Goal: Task Accomplishment & Management: Complete application form

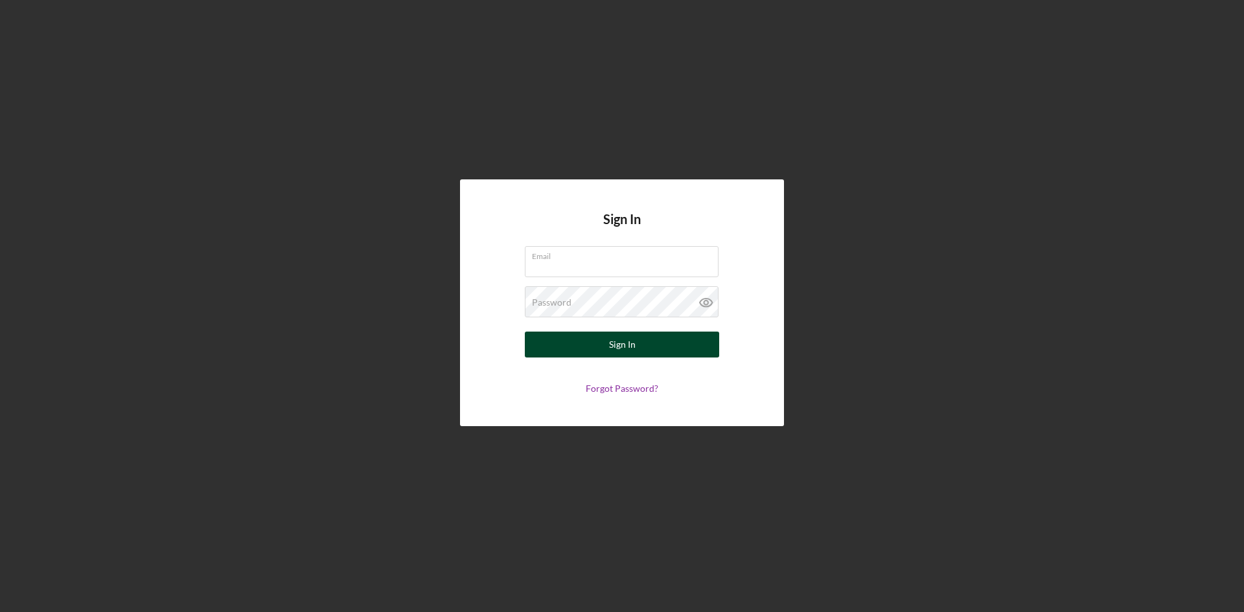
type input "[EMAIL_ADDRESS][DOMAIN_NAME]"
click at [640, 341] on button "Sign In" at bounding box center [622, 345] width 194 height 26
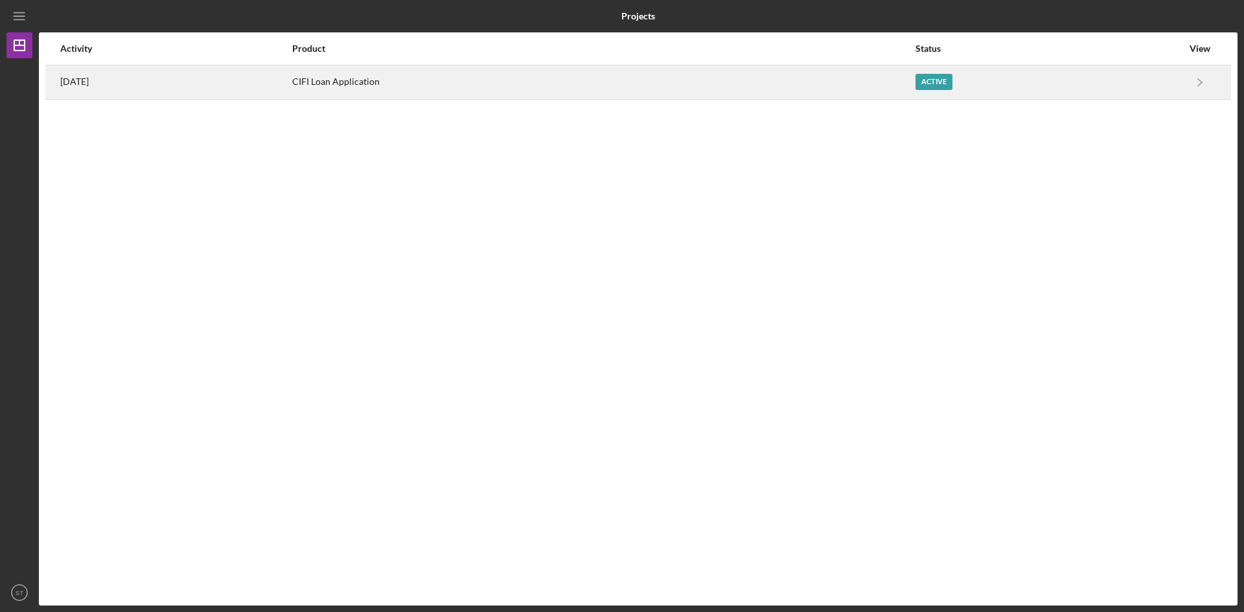
click at [944, 86] on div "Active" at bounding box center [934, 82] width 37 height 16
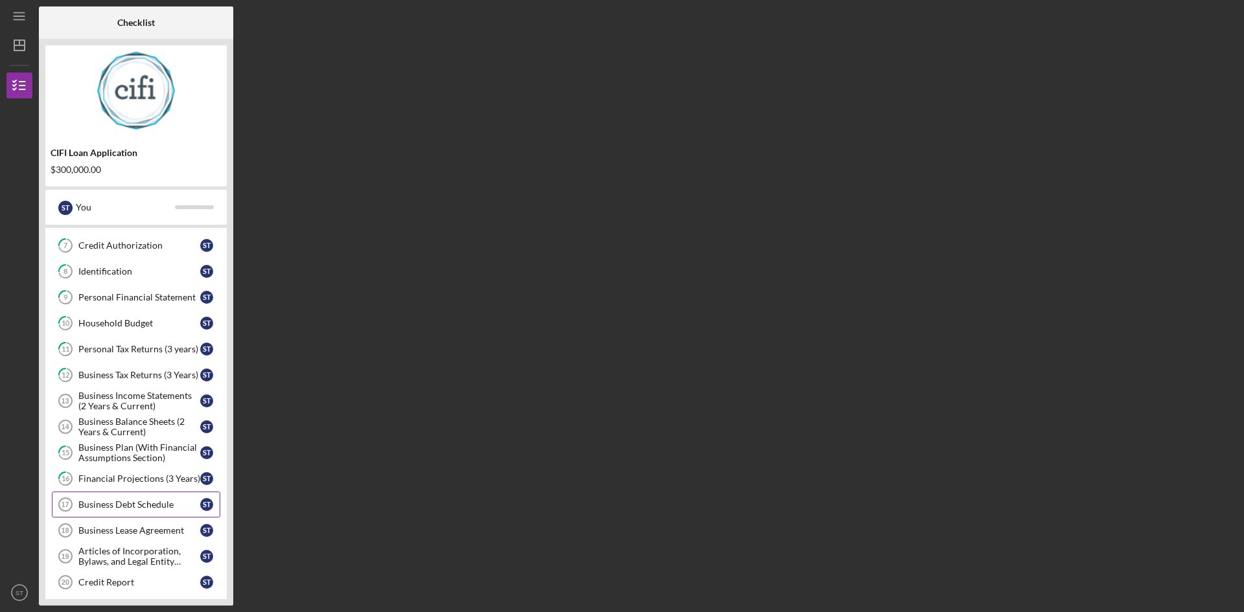
scroll to position [213, 0]
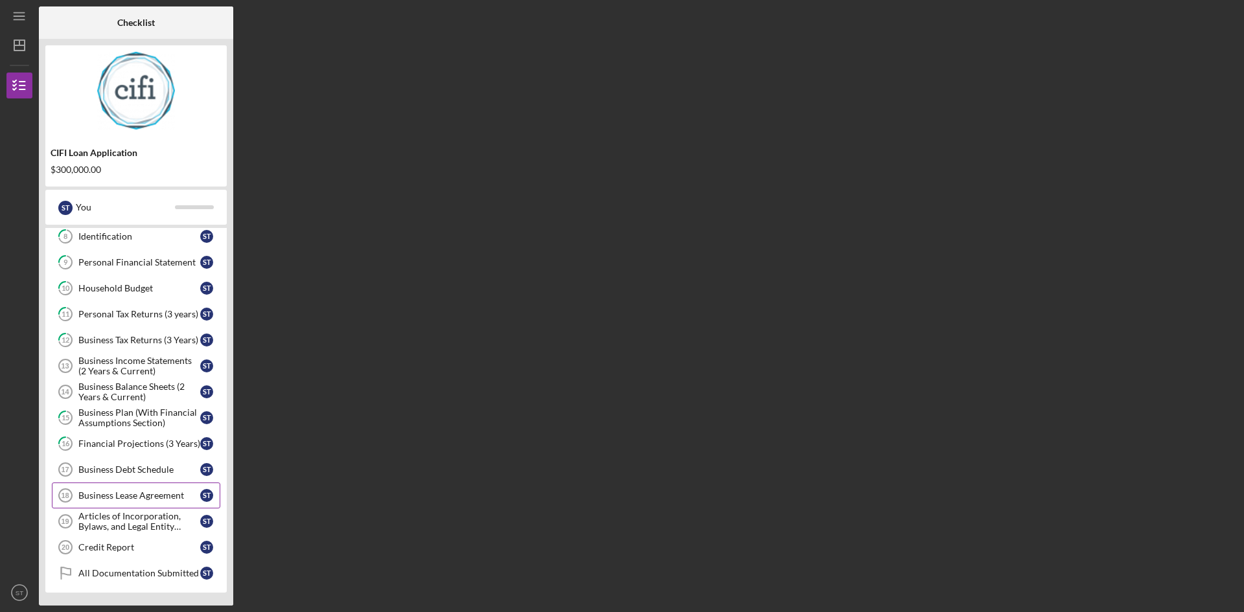
click at [117, 497] on div "Business Lease Agreement" at bounding box center [139, 496] width 122 height 10
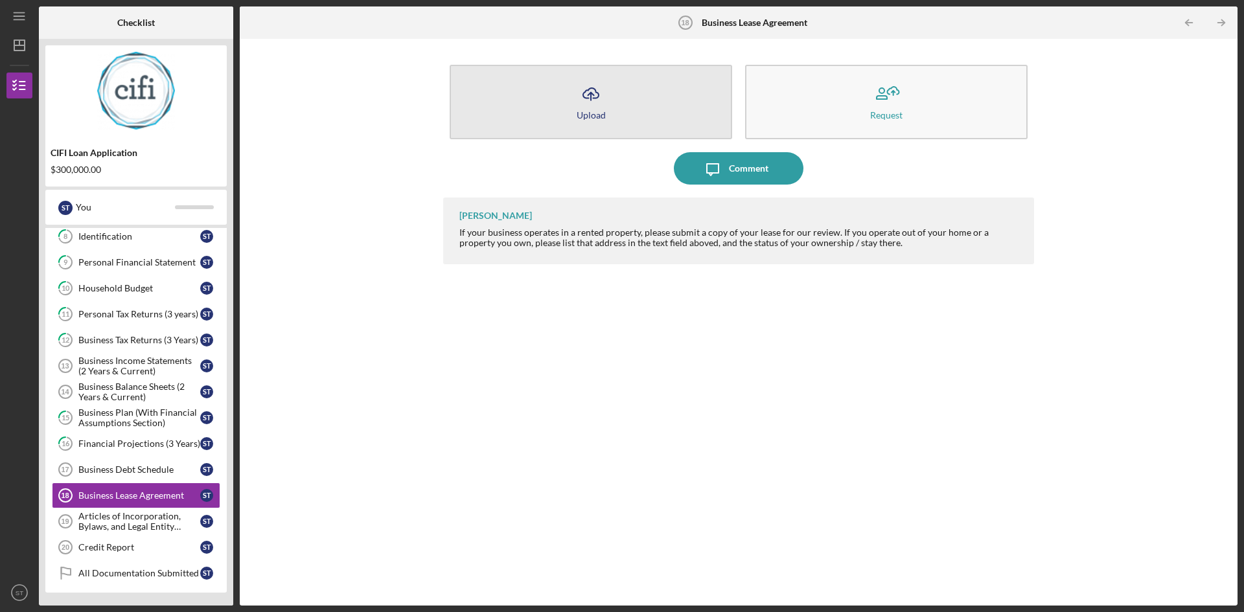
click at [589, 104] on icon "Icon/Upload" at bounding box center [591, 94] width 32 height 32
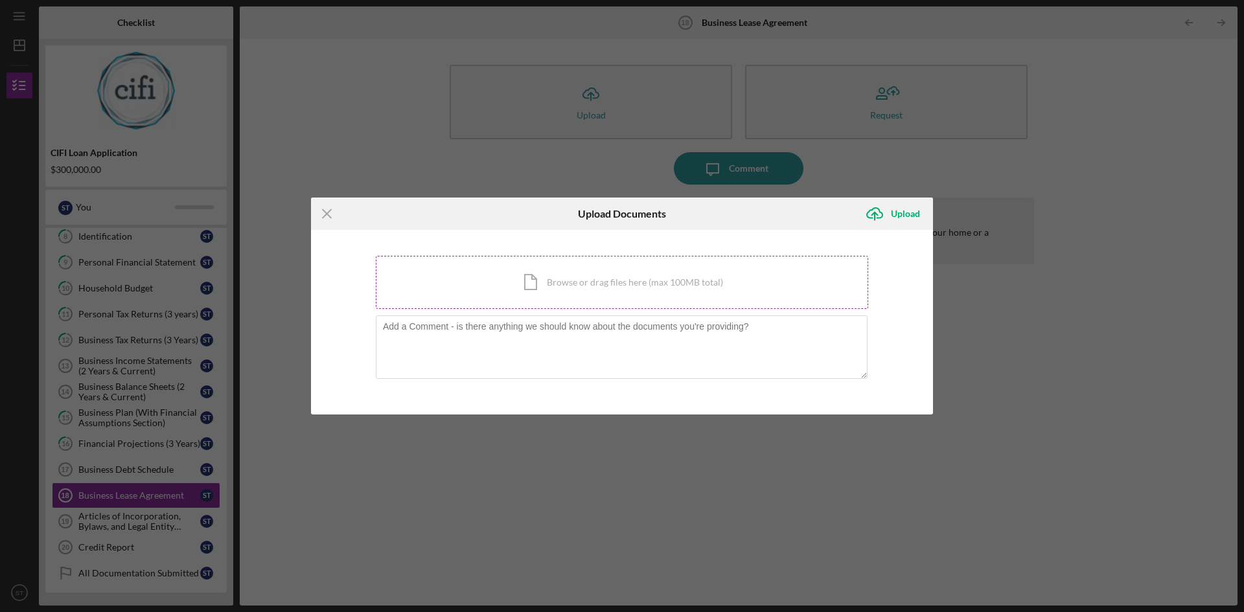
click at [533, 279] on div "Icon/Document Browse or drag files here (max 100MB total) Tap to choose files o…" at bounding box center [622, 282] width 493 height 53
click at [332, 214] on icon "Icon/Menu Close" at bounding box center [327, 214] width 32 height 32
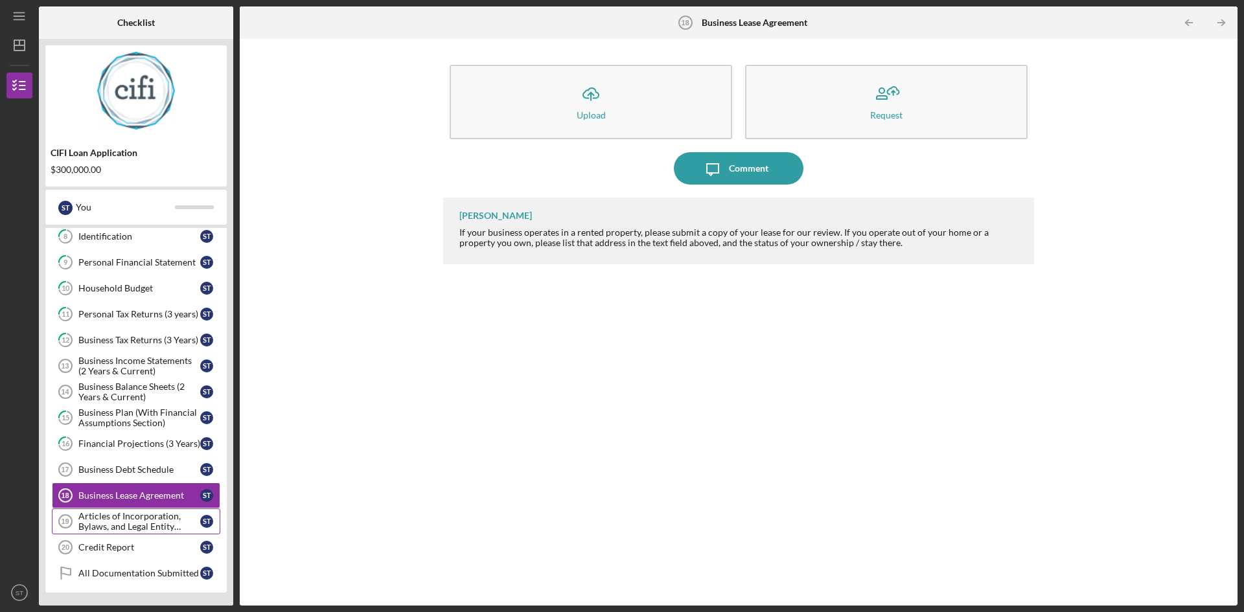
click at [115, 525] on div "Articles of Incorporation, Bylaws, and Legal Entity Documents" at bounding box center [139, 521] width 122 height 21
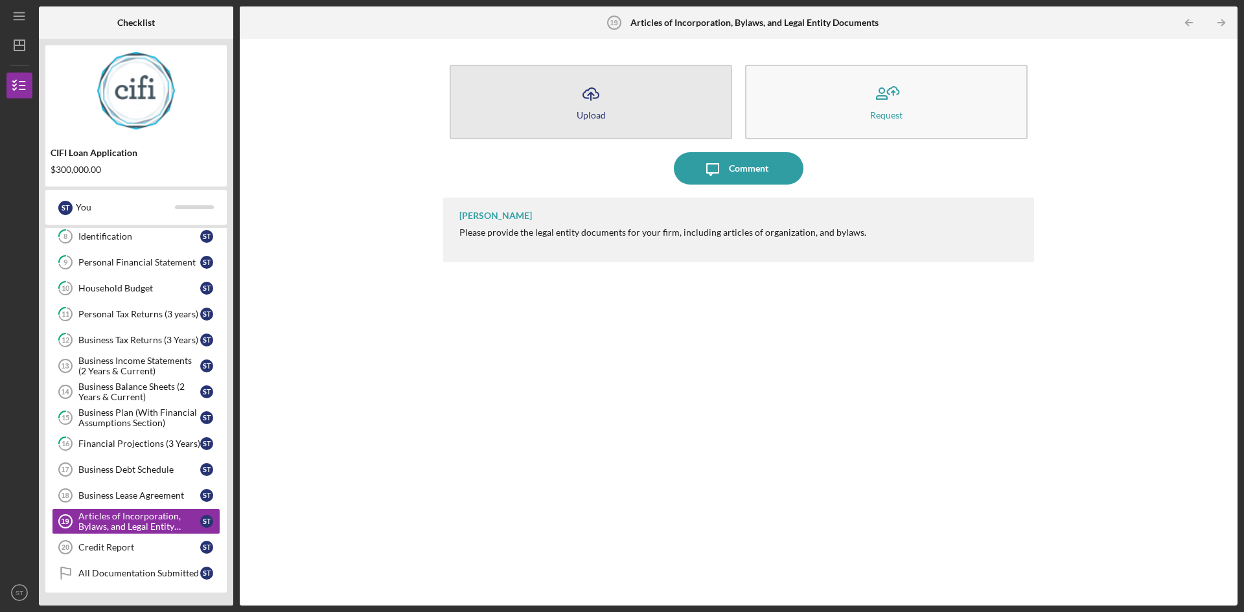
click at [580, 111] on div "Upload" at bounding box center [591, 115] width 29 height 10
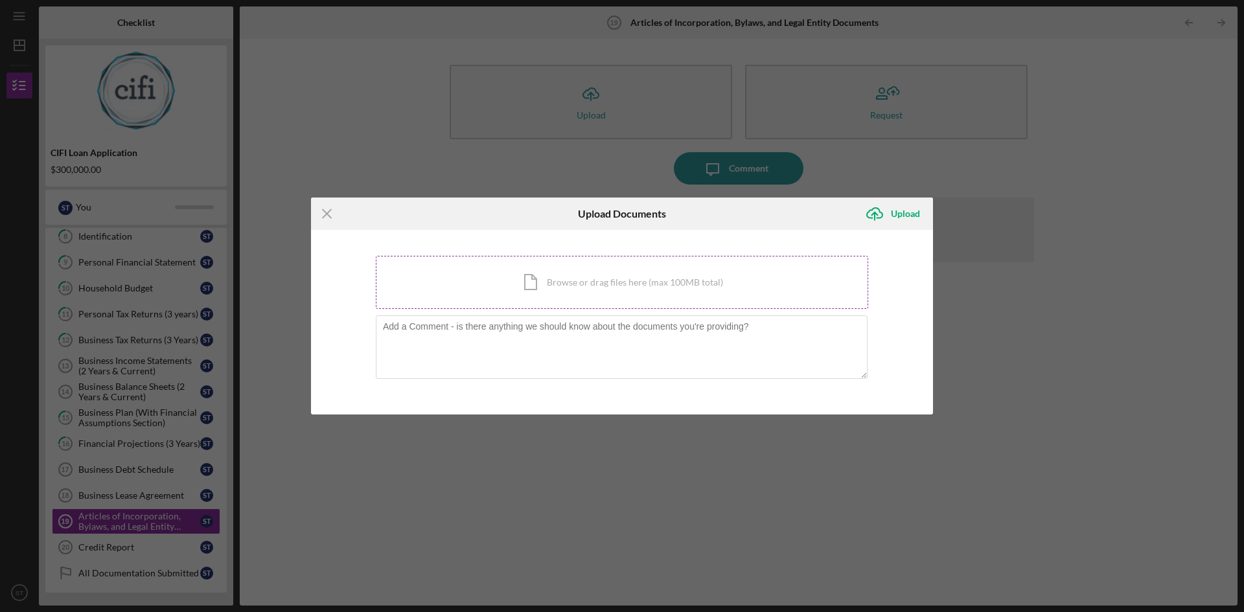
click at [545, 281] on div "Icon/Document Browse or drag files here (max 100MB total) Tap to choose files o…" at bounding box center [622, 282] width 493 height 53
